Goal: Task Accomplishment & Management: Use online tool/utility

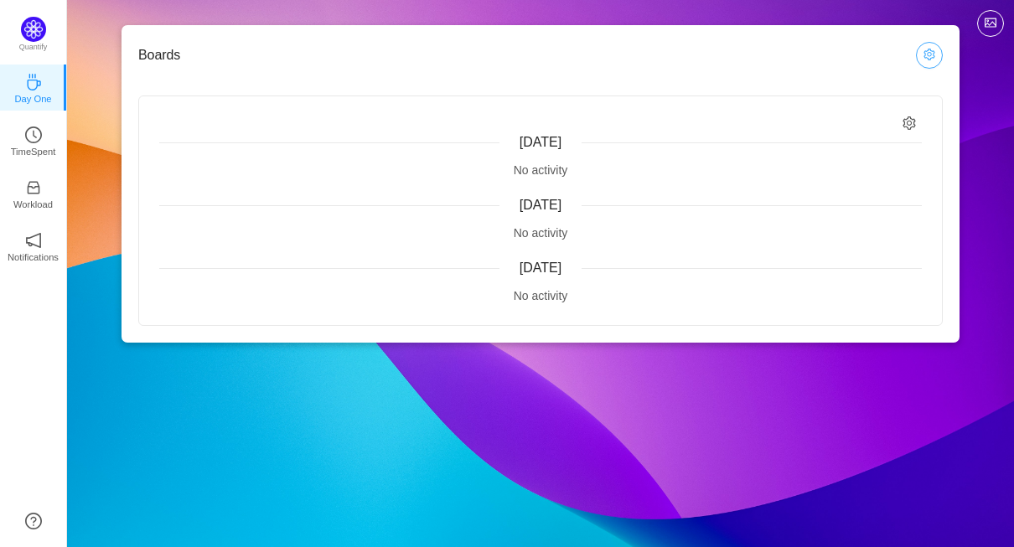
click at [927, 57] on button "button" at bounding box center [929, 55] width 27 height 27
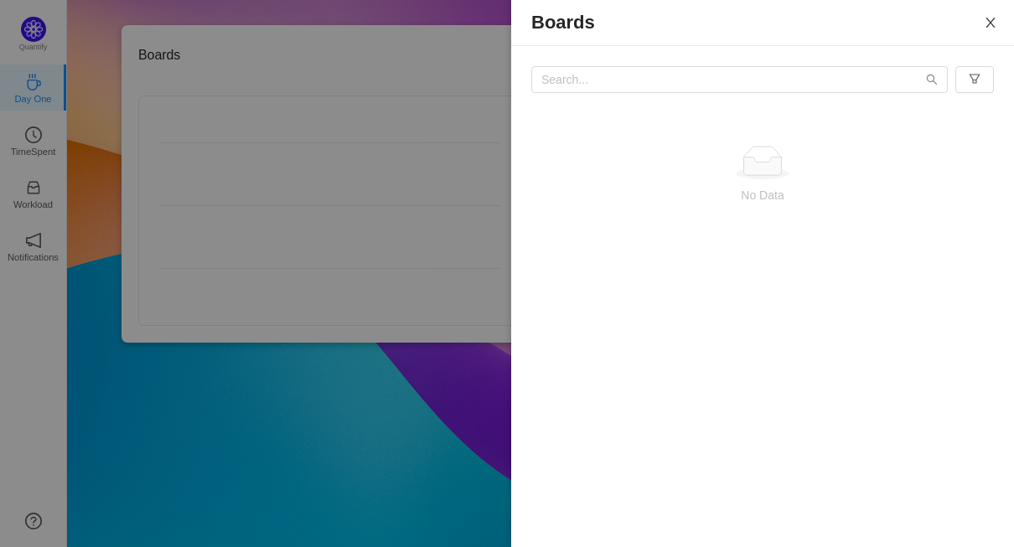
click at [988, 20] on icon "icon: close" at bounding box center [990, 23] width 9 height 10
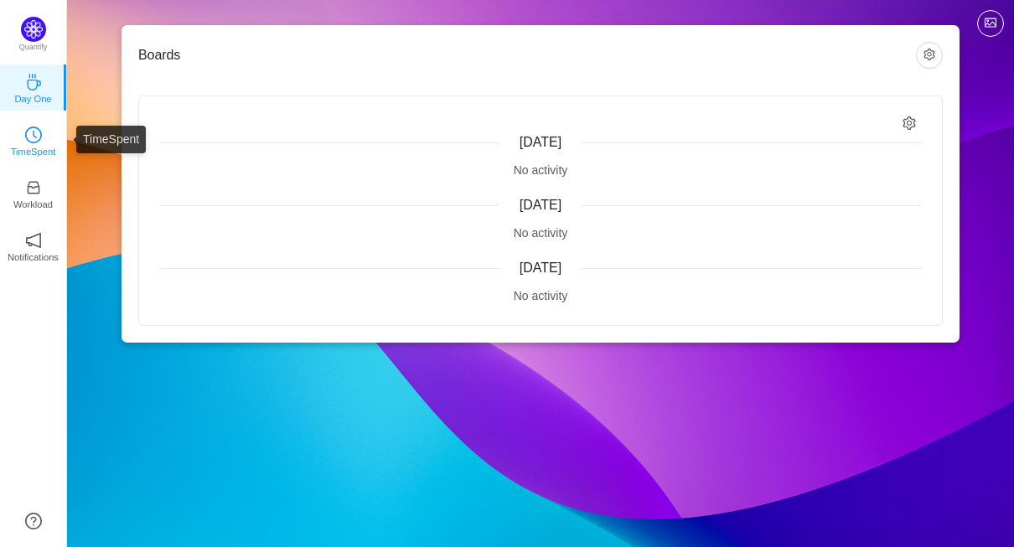
click at [44, 149] on p "TimeSpent" at bounding box center [33, 151] width 45 height 15
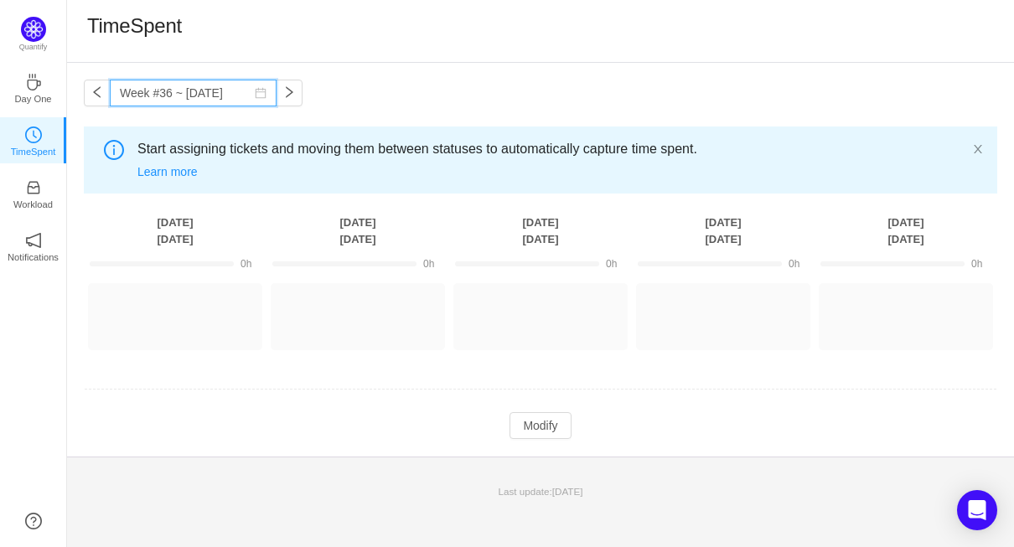
click at [272, 97] on input "Week #36 ~ [DATE]" at bounding box center [193, 93] width 167 height 27
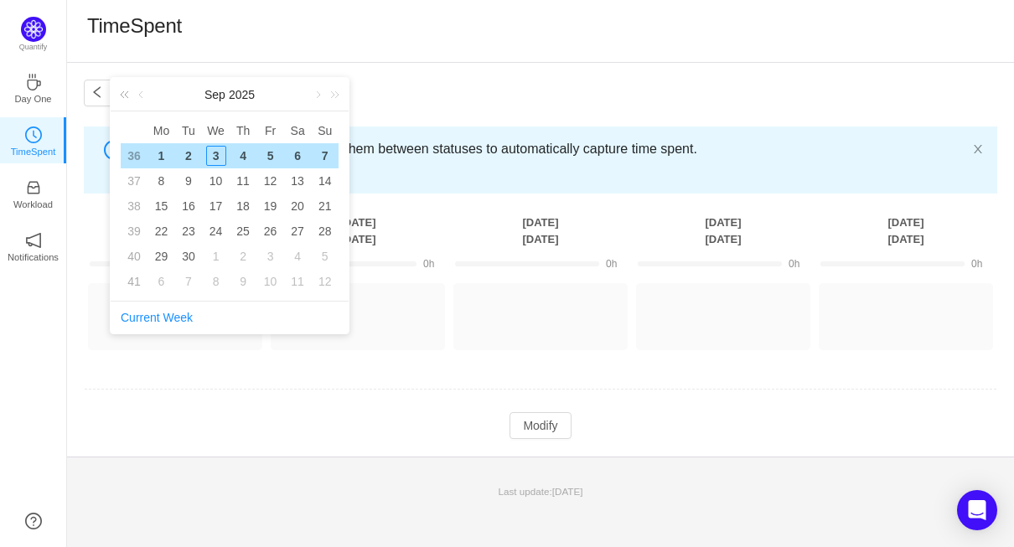
click at [126, 96] on link at bounding box center [128, 95] width 22 height 34
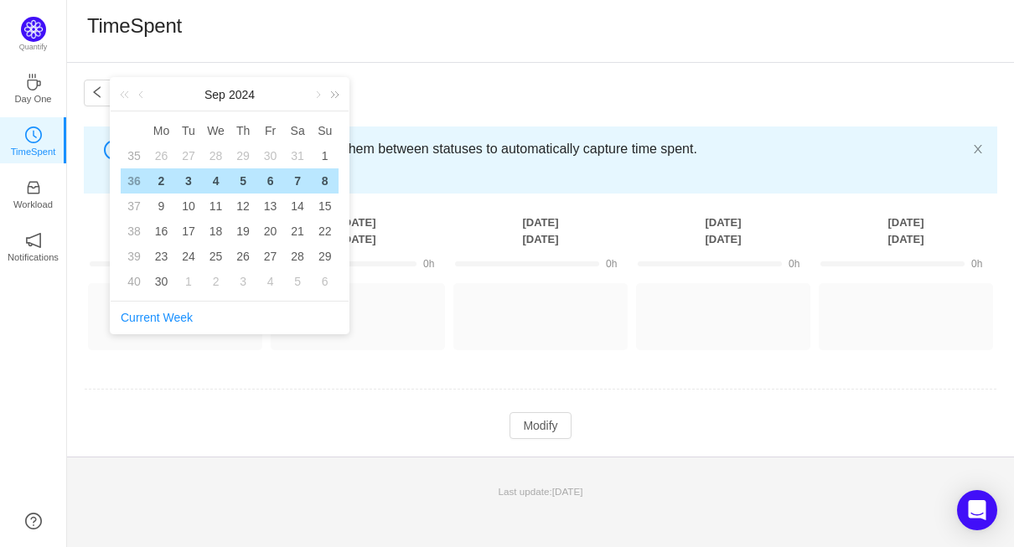
click at [332, 92] on link at bounding box center [332, 95] width 22 height 34
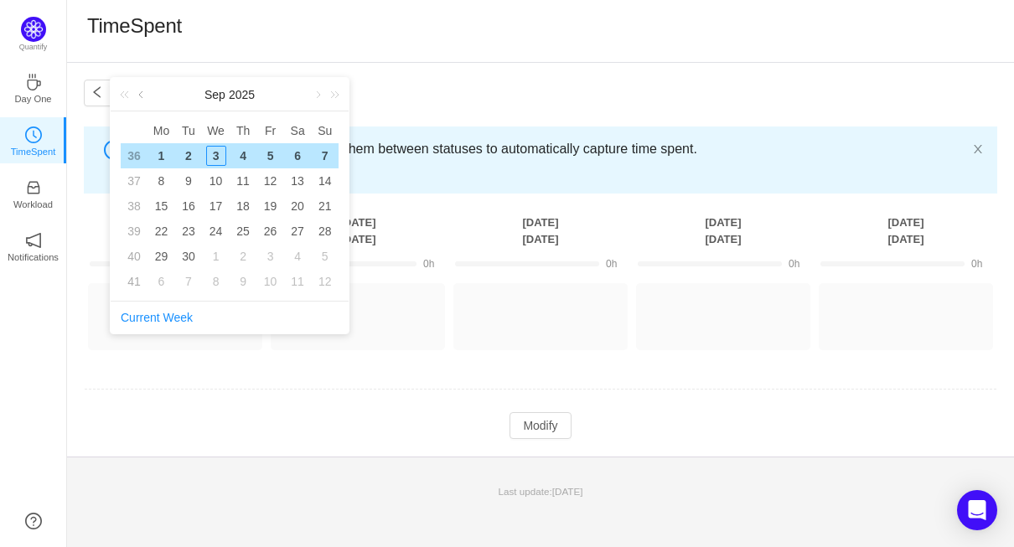
click at [141, 93] on link at bounding box center [142, 95] width 15 height 34
click at [272, 158] on div "1" at bounding box center [271, 156] width 20 height 20
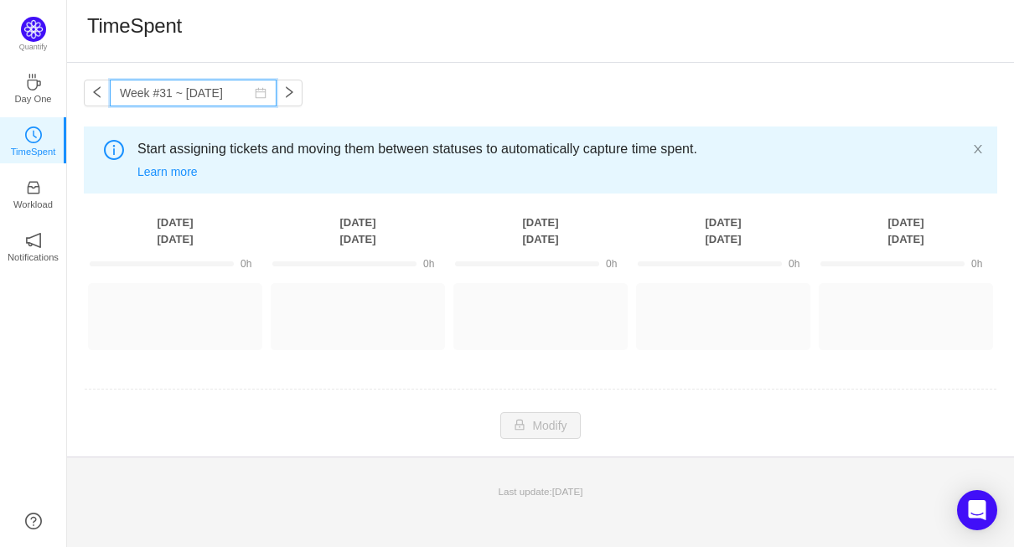
click at [227, 101] on input "Week #31 ~ [DATE]" at bounding box center [193, 93] width 167 height 27
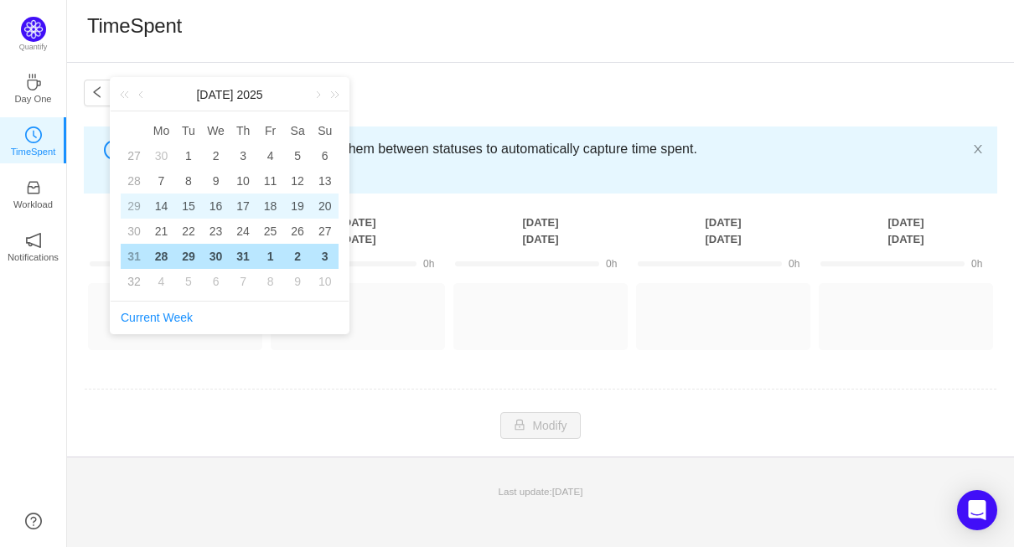
click at [312, 203] on td "20" at bounding box center [325, 206] width 28 height 25
type input "Week #29 ~ [DATE]"
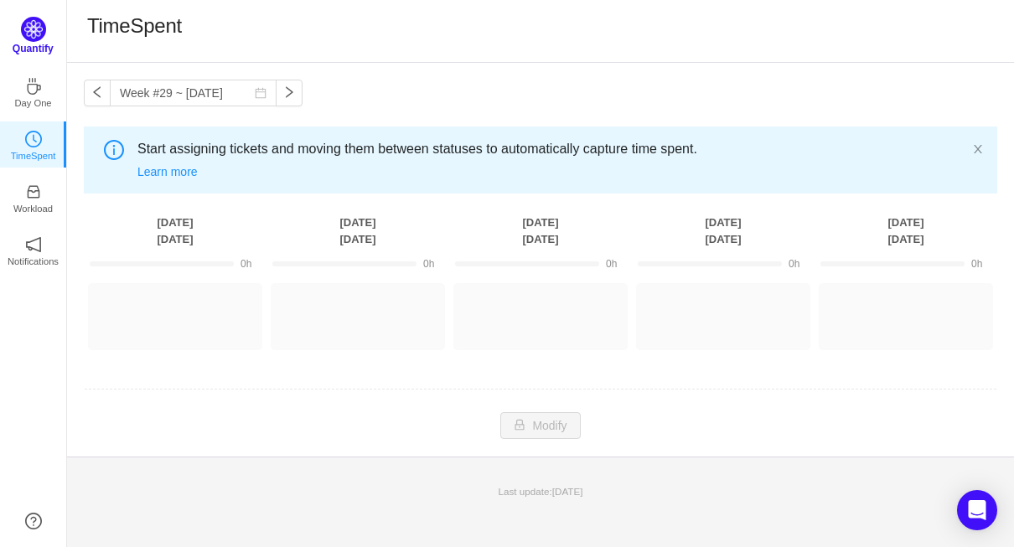
click at [33, 39] on img at bounding box center [33, 29] width 25 height 25
click at [39, 39] on img at bounding box center [33, 29] width 25 height 25
click at [25, 92] on p "Day One" at bounding box center [32, 98] width 37 height 15
